Goal: Find specific page/section: Find specific page/section

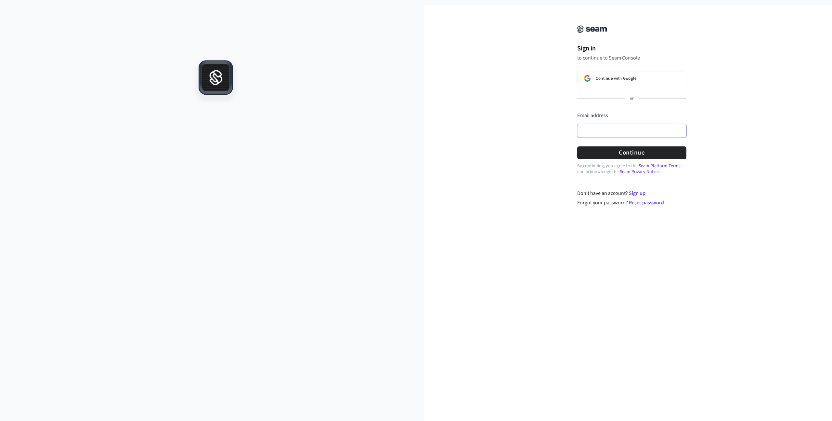
click at [615, 128] on input "Email address" at bounding box center [631, 131] width 109 height 14
click at [0, 420] on com-1password-button at bounding box center [0, 426] width 0 height 0
type input "**********"
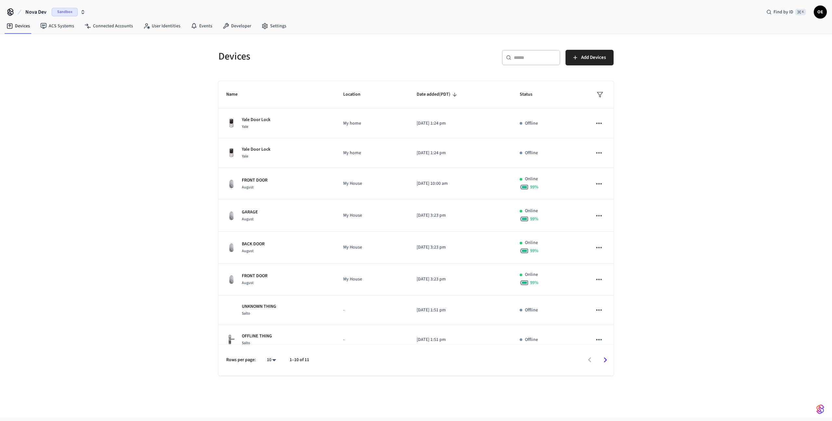
click at [33, 12] on span "Nova Dev" at bounding box center [35, 12] width 21 height 8
click at [23, 79] on span "Nova QA" at bounding box center [16, 79] width 17 height 6
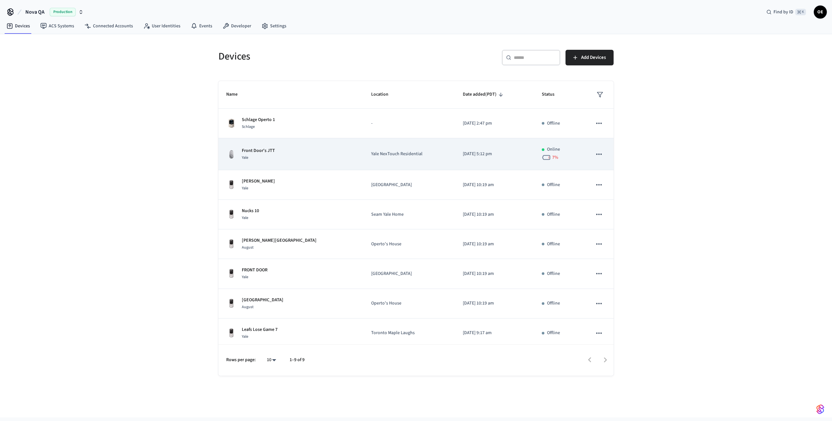
click at [590, 153] on td "sticky table" at bounding box center [598, 154] width 29 height 32
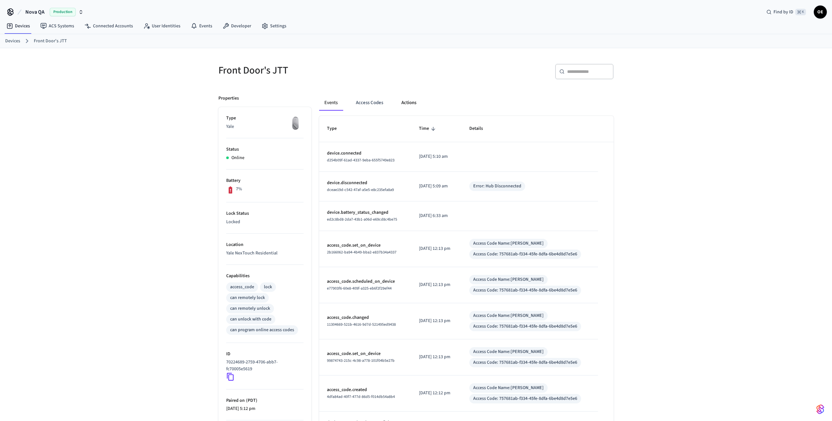
drag, startPoint x: 398, startPoint y: 109, endPoint x: 402, endPoint y: 107, distance: 3.9
click at [400, 108] on button "Actions" at bounding box center [408, 103] width 25 height 16
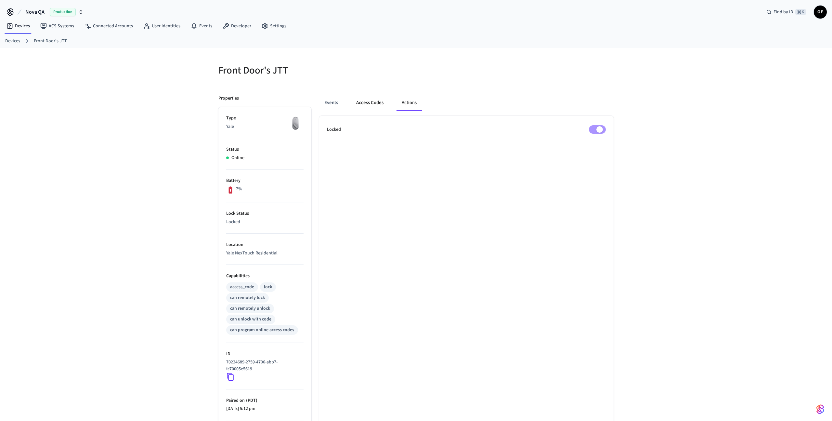
click at [375, 104] on button "Access Codes" at bounding box center [370, 103] width 38 height 16
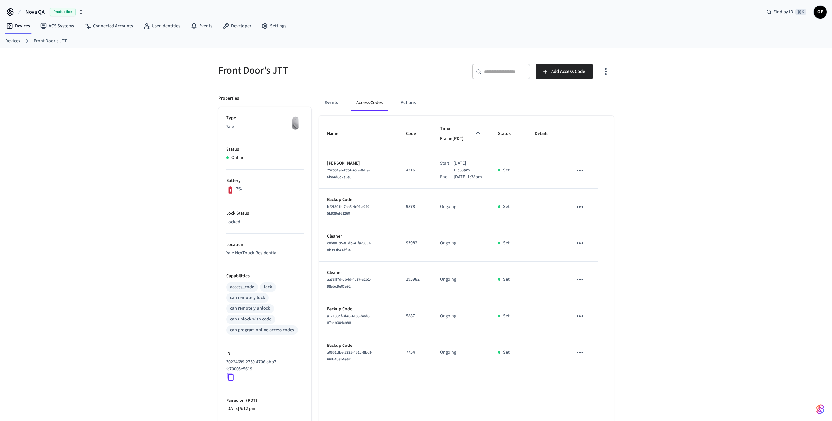
scroll to position [61, 0]
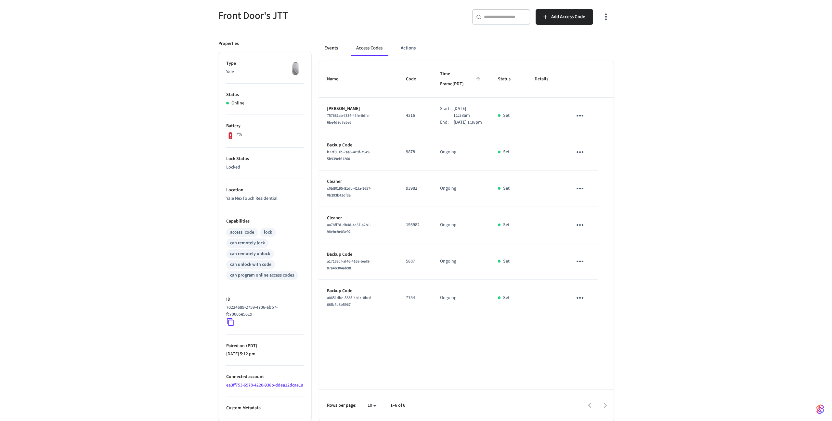
click at [340, 44] on button "Events" at bounding box center [331, 48] width 24 height 16
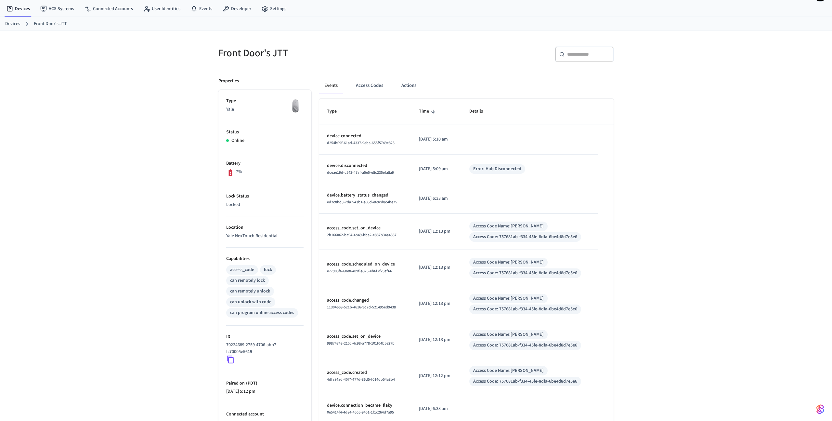
scroll to position [0, 0]
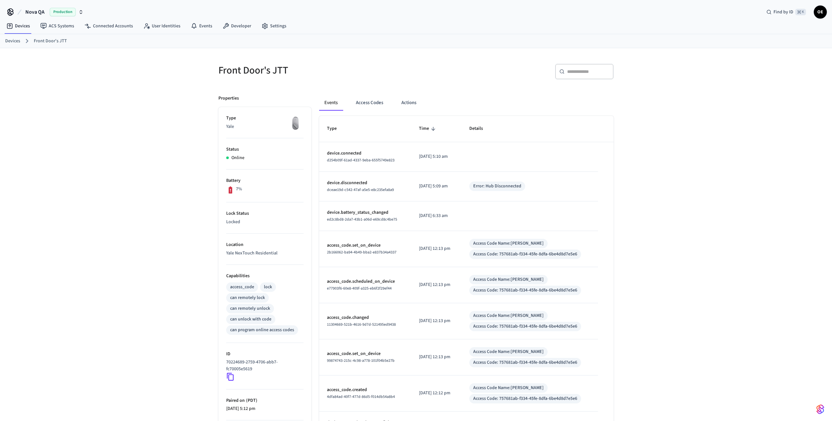
click at [294, 120] on img at bounding box center [295, 123] width 16 height 16
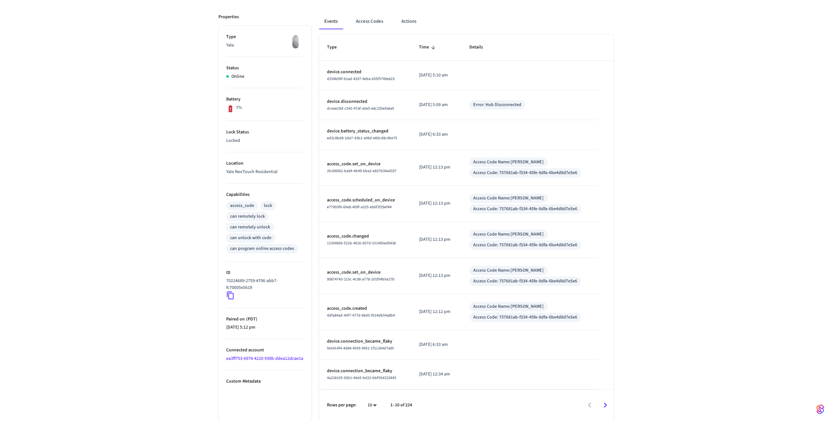
click at [378, 406] on body "Nova QA Production Find by ID ⌘ K OE Devices ACS Systems Connected Accounts Use…" at bounding box center [416, 170] width 832 height 502
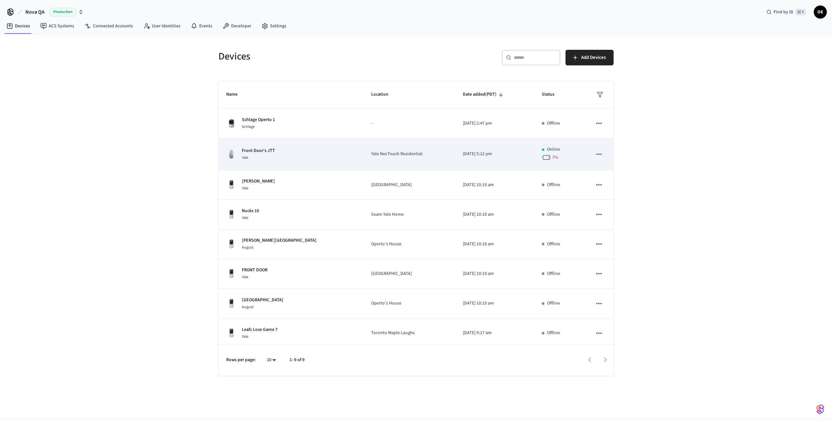
click at [598, 150] on icon "sticky table" at bounding box center [599, 154] width 8 height 8
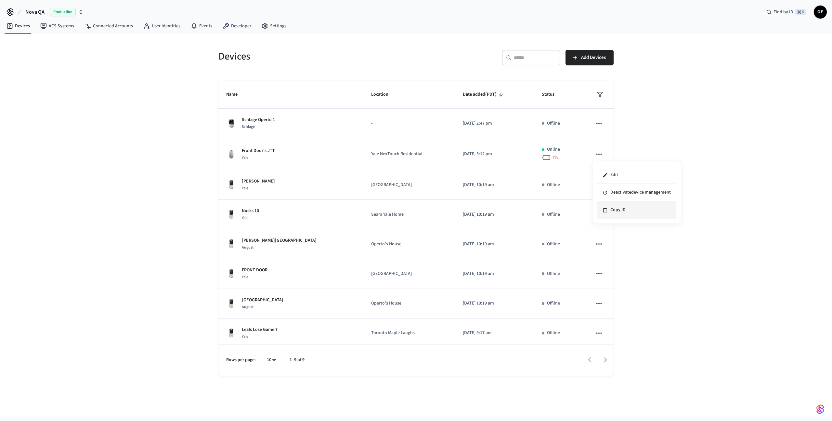
click at [602, 211] on li "Copy ID" at bounding box center [636, 209] width 79 height 17
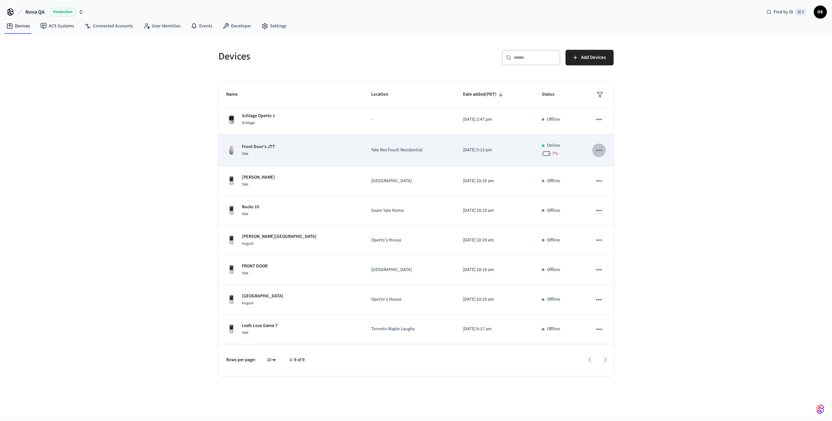
click at [603, 152] on button "sticky table" at bounding box center [599, 150] width 14 height 14
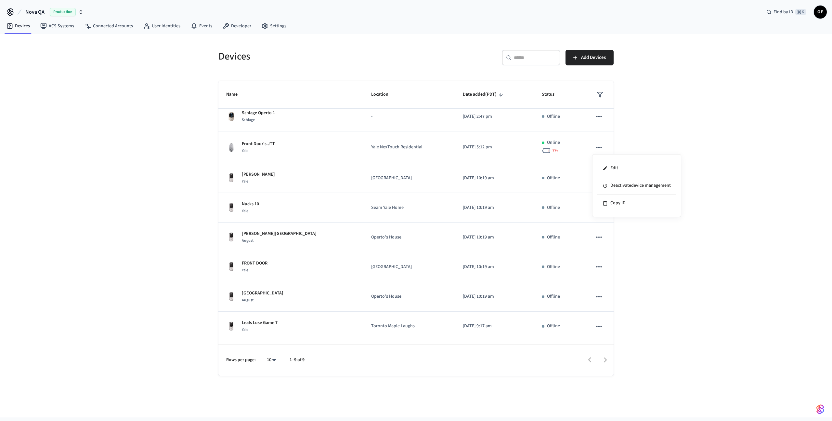
click at [261, 144] on div at bounding box center [416, 210] width 832 height 421
click at [261, 144] on div "Edit Deactivate device management Copy ID" at bounding box center [416, 210] width 832 height 421
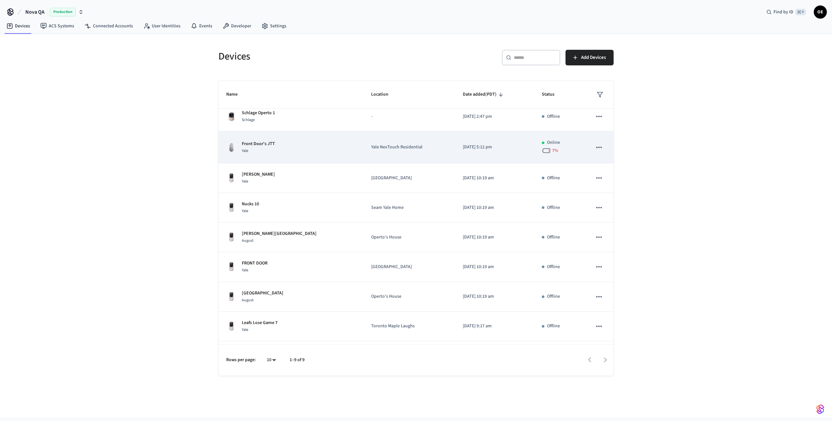
click at [263, 143] on p "Front Door's JTT" at bounding box center [258, 143] width 33 height 7
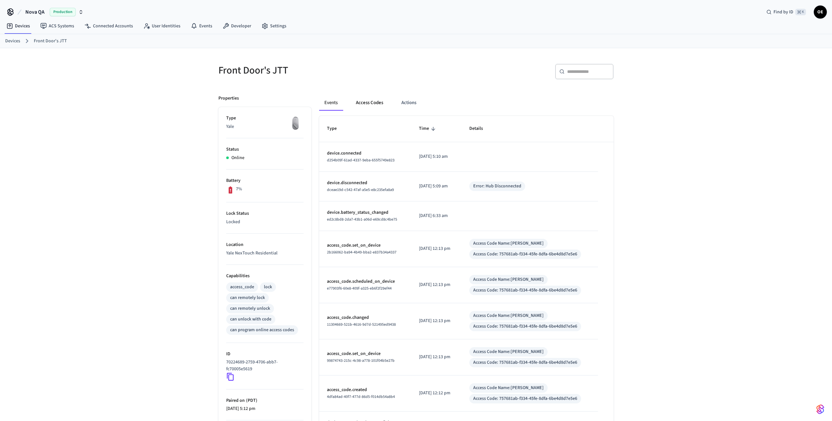
click at [375, 107] on button "Access Codes" at bounding box center [370, 103] width 38 height 16
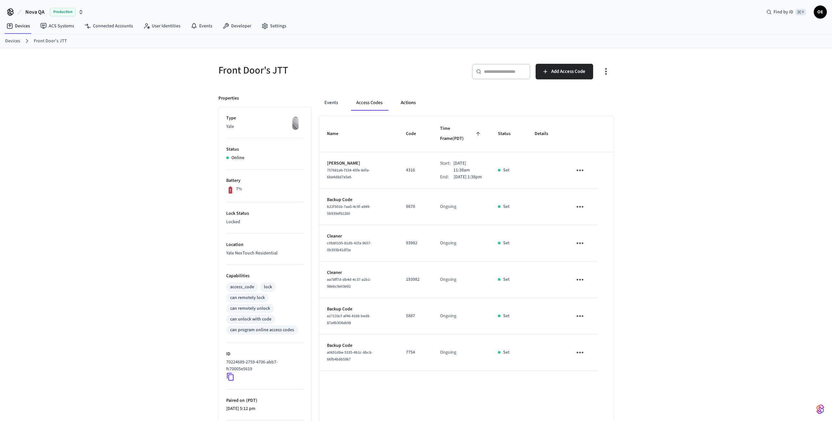
click at [418, 101] on button "Actions" at bounding box center [407, 103] width 25 height 16
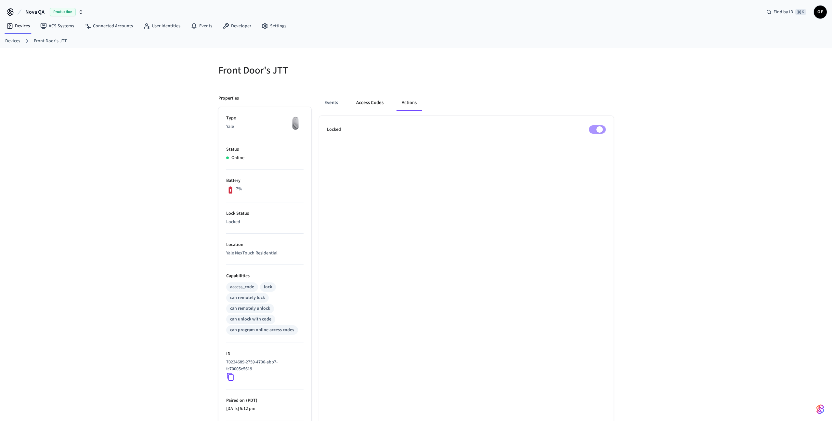
drag, startPoint x: 368, startPoint y: 96, endPoint x: 369, endPoint y: 103, distance: 7.0
click at [368, 96] on button "Access Codes" at bounding box center [370, 103] width 38 height 16
